Goal: Check status

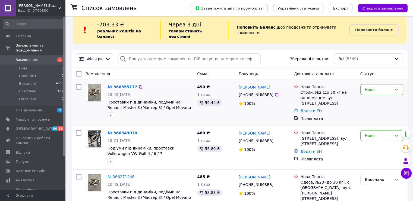
scroll to position [54, 0]
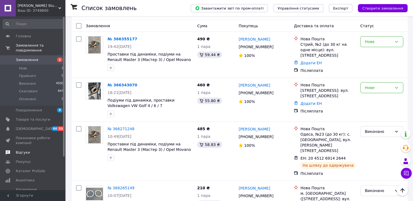
click at [31, 150] on span "Відгуки" at bounding box center [33, 152] width 35 height 5
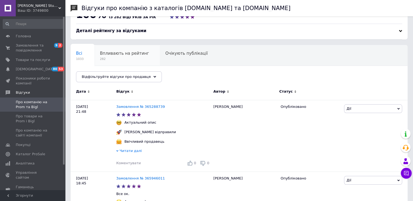
scroll to position [54, 0]
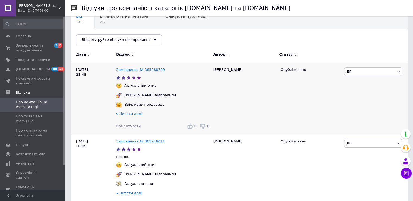
click at [144, 70] on link "Замовлення № 365288739" at bounding box center [140, 69] width 49 height 4
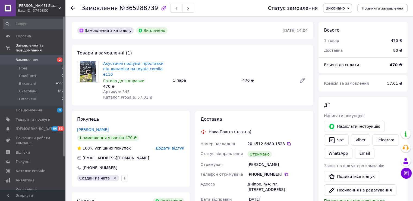
scroll to position [5, 0]
click at [15, 7] on link at bounding box center [8, 8] width 16 height 16
